Goal: Use online tool/utility: Use online tool/utility

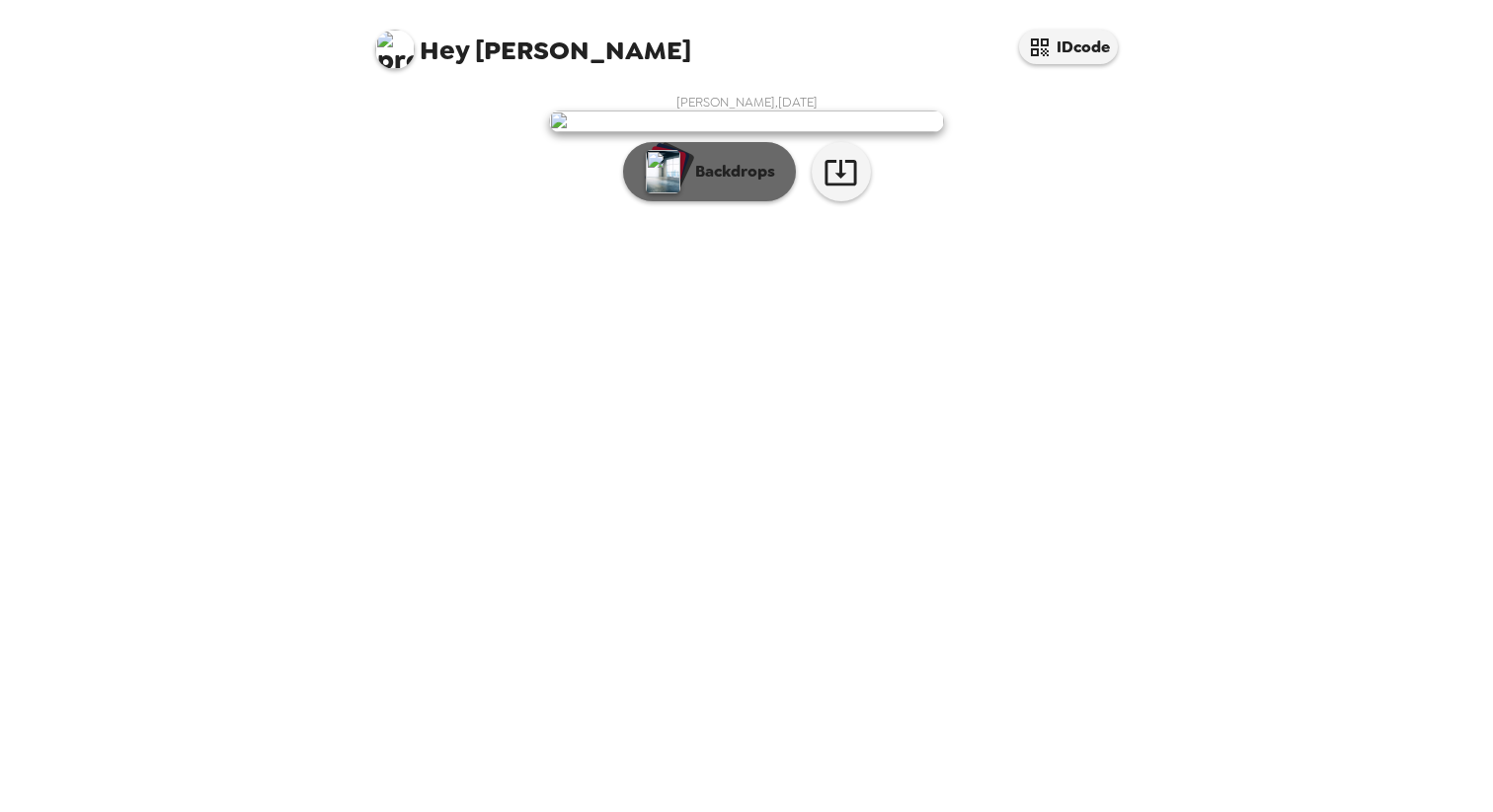
click at [736, 183] on p "Backdrops" at bounding box center [731, 171] width 90 height 24
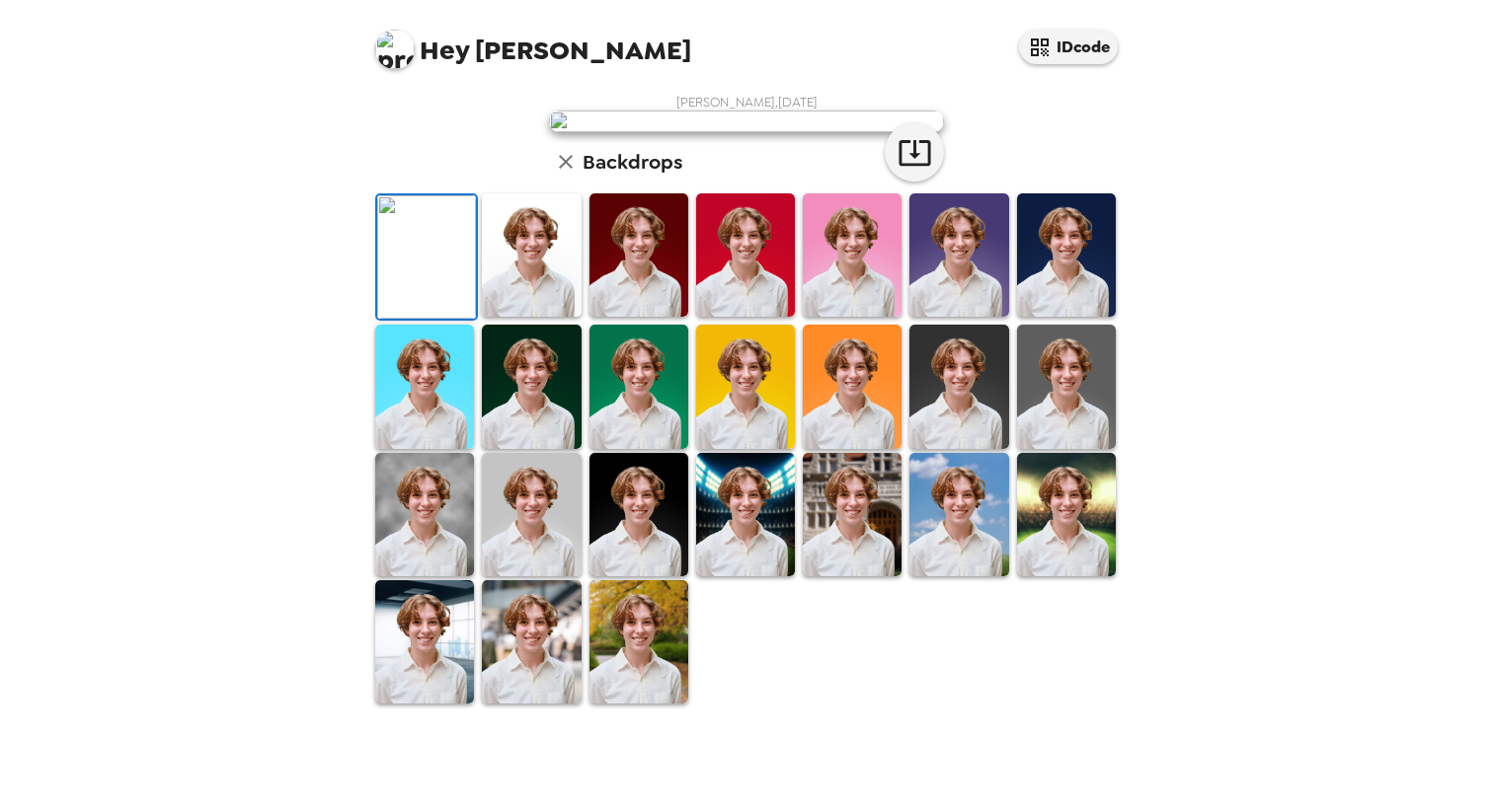
scroll to position [397, 0]
click at [657, 695] on img at bounding box center [638, 643] width 99 height 124
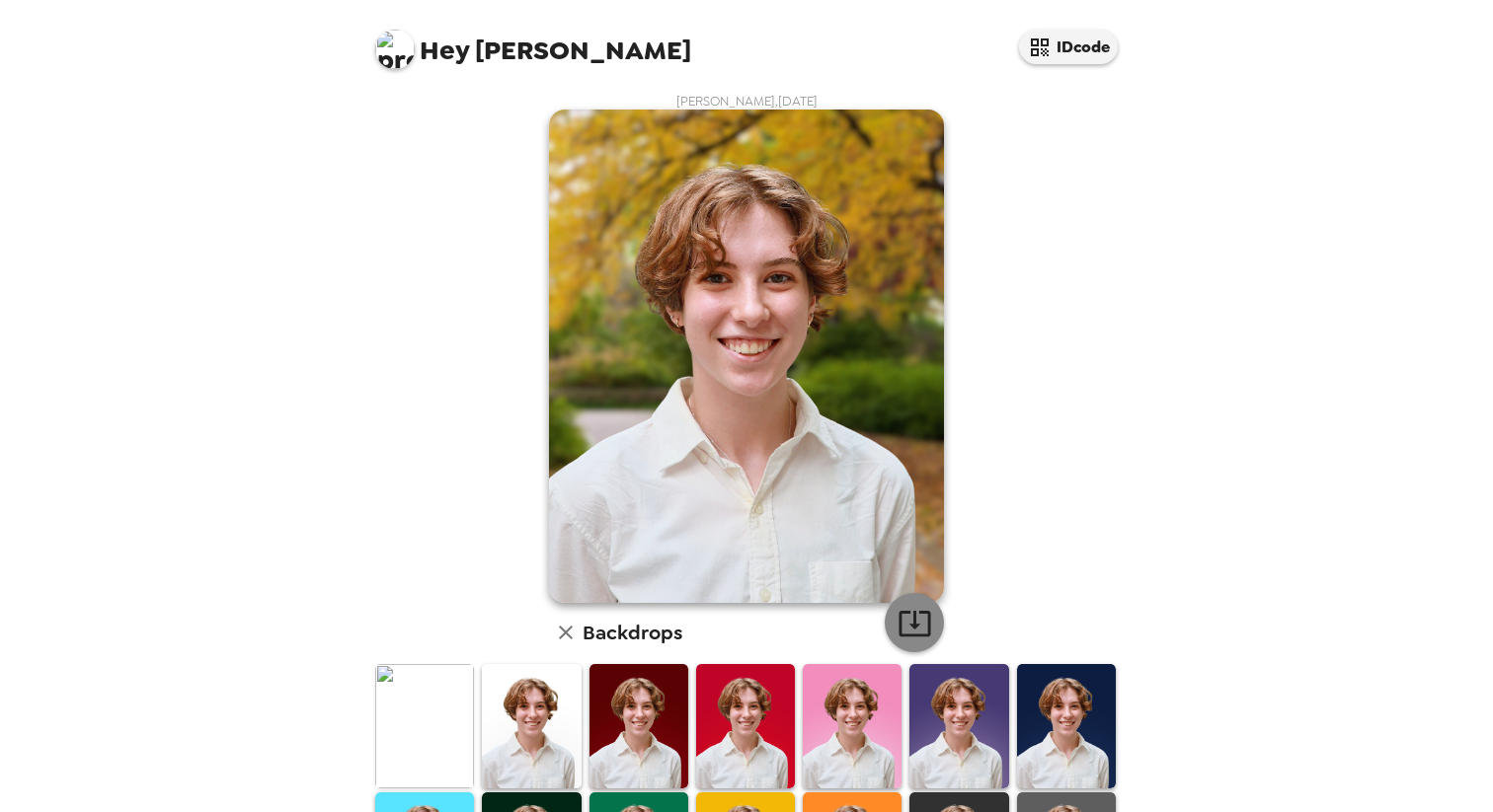
scroll to position [0, 0]
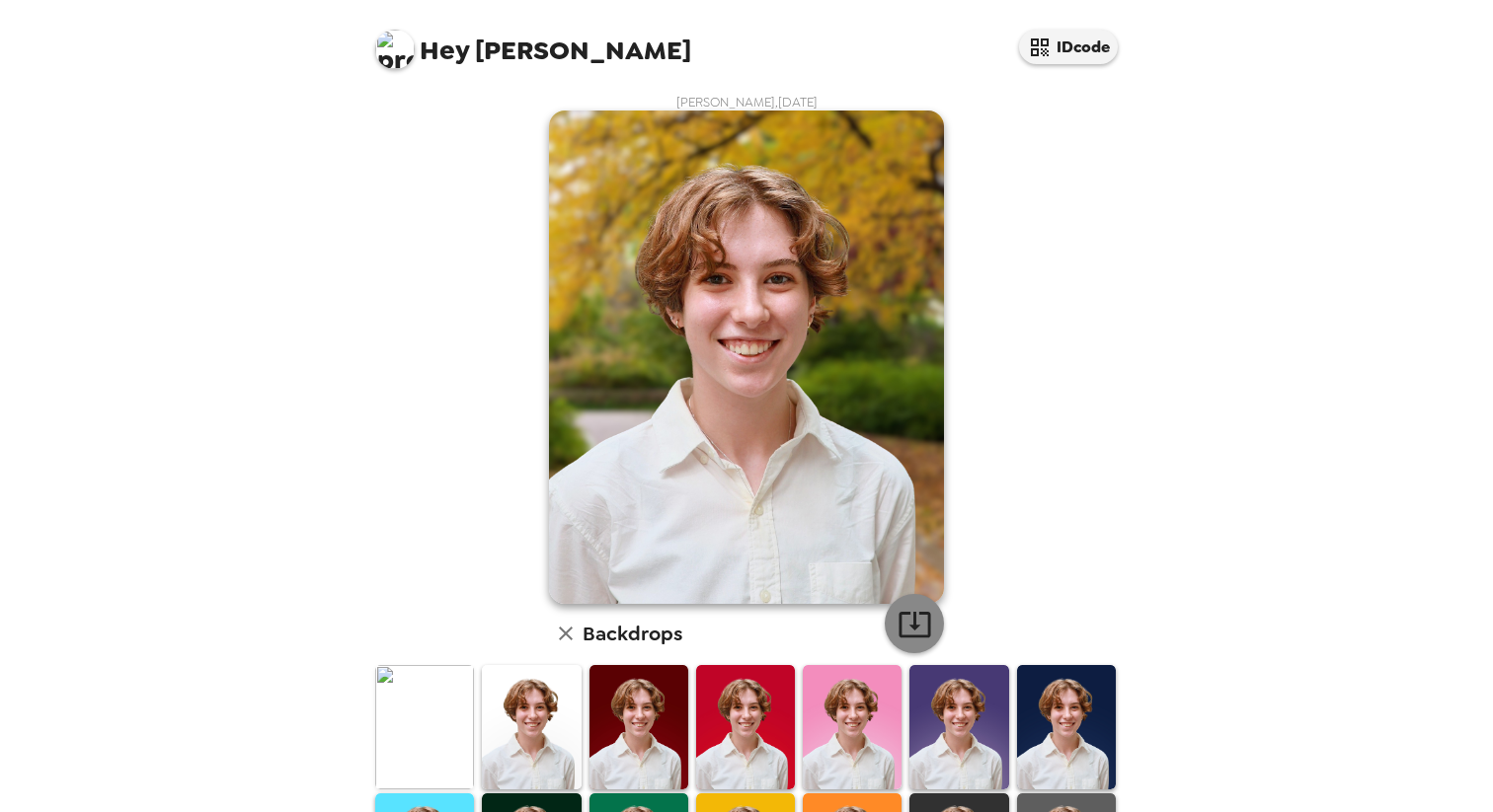
click at [913, 598] on button "button" at bounding box center [914, 623] width 59 height 59
